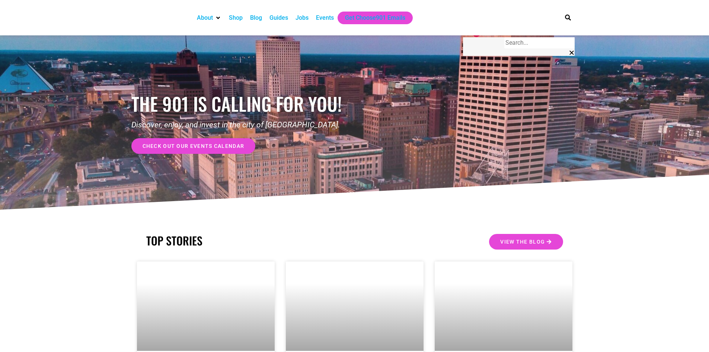
click at [219, 16] on icon "About" at bounding box center [218, 18] width 4 height 6
click at [218, 17] on icon "About" at bounding box center [218, 18] width 4 height 6
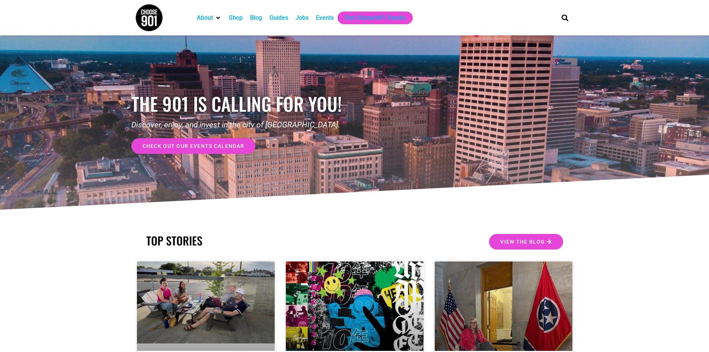
click at [207, 19] on div "About" at bounding box center [205, 17] width 16 height 9
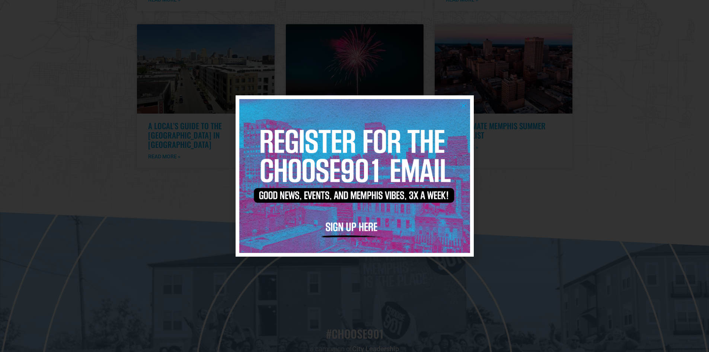
scroll to position [1545, 0]
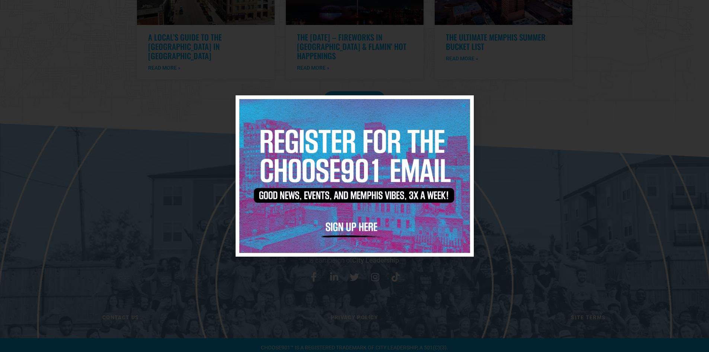
click at [464, 106] on icon "Close" at bounding box center [464, 106] width 6 height 6
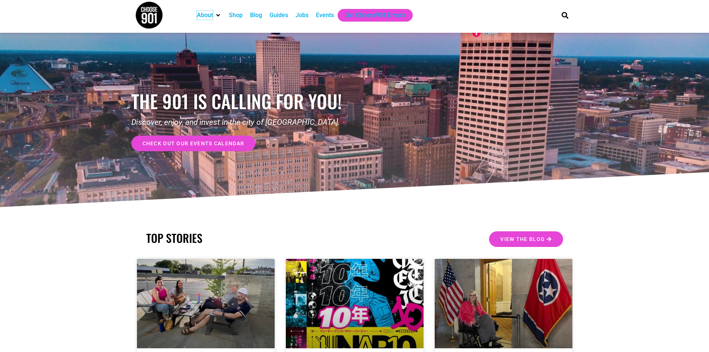
scroll to position [0, 0]
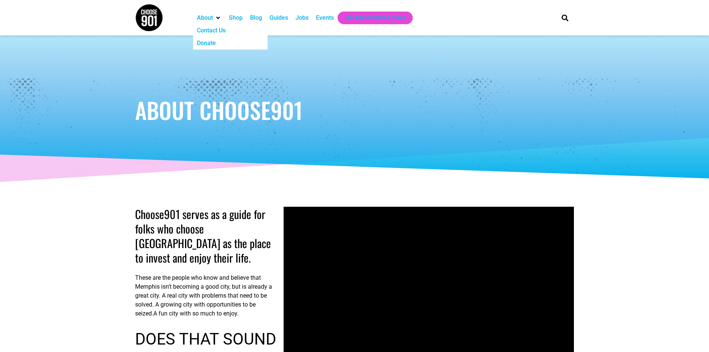
click at [214, 30] on div "Contact Us" at bounding box center [211, 30] width 29 height 9
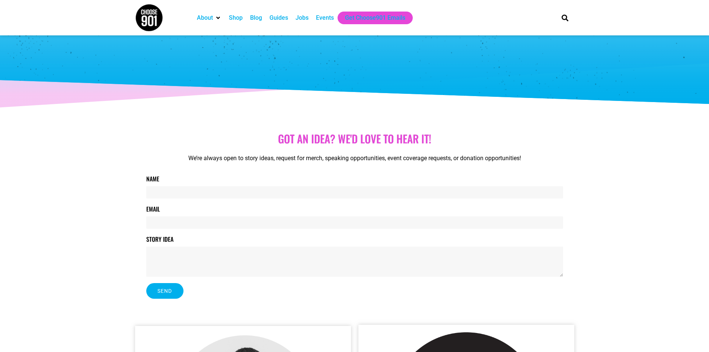
click at [326, 20] on div "Events" at bounding box center [325, 17] width 18 height 9
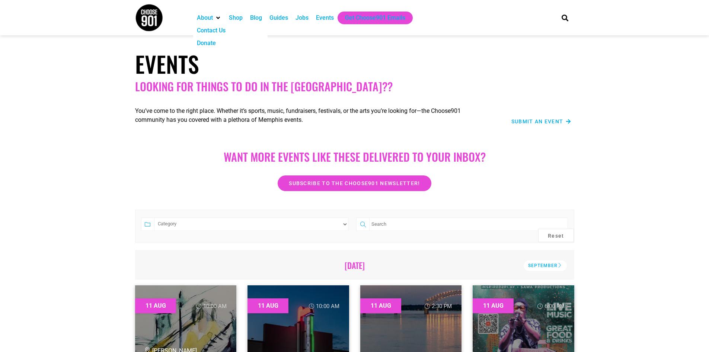
click at [212, 32] on div "Contact Us" at bounding box center [211, 30] width 29 height 9
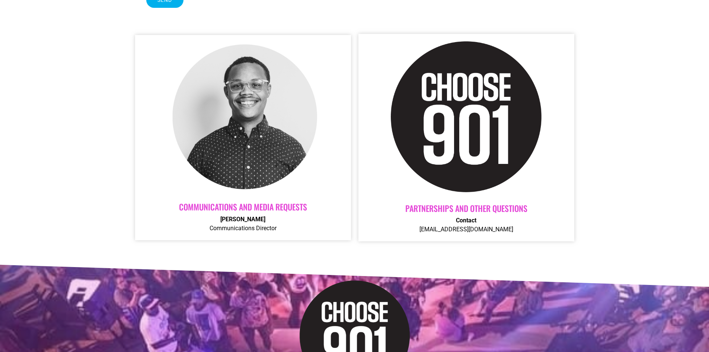
scroll to position [298, 0]
